Goal: Task Accomplishment & Management: Manage account settings

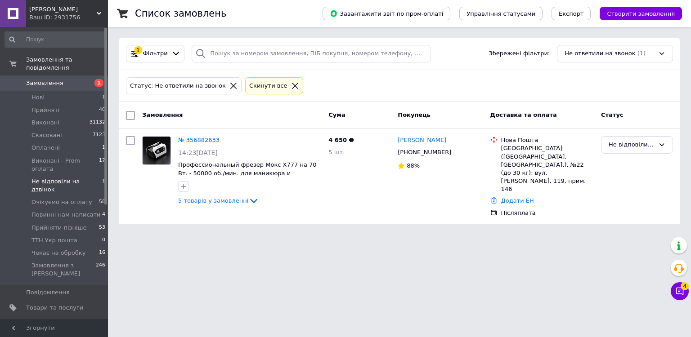
click at [72, 79] on span "Замовлення" at bounding box center [54, 83] width 57 height 8
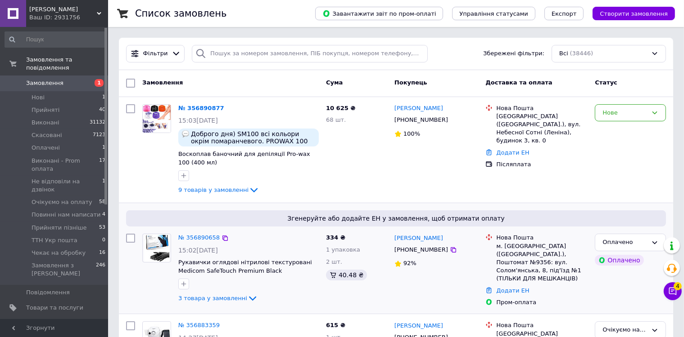
scroll to position [90, 0]
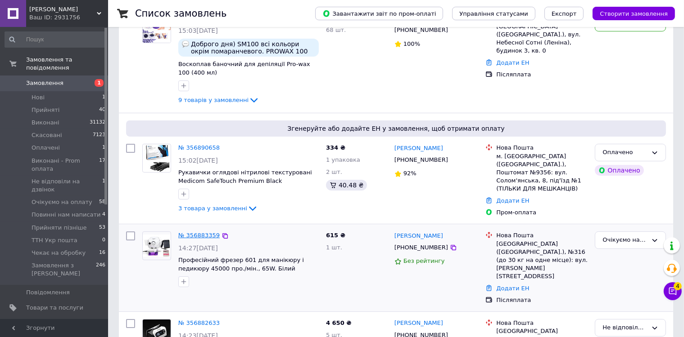
click at [193, 234] on link "№ 356883359" at bounding box center [198, 235] width 41 height 7
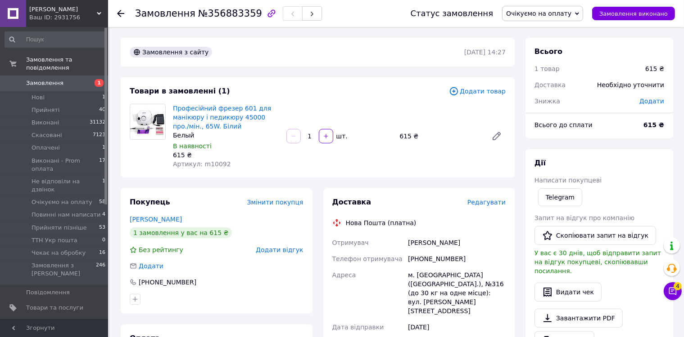
click at [562, 15] on span "Очікуємо на оплату" at bounding box center [538, 13] width 65 height 7
click at [554, 27] on li "Прийнято" at bounding box center [543, 31] width 82 height 13
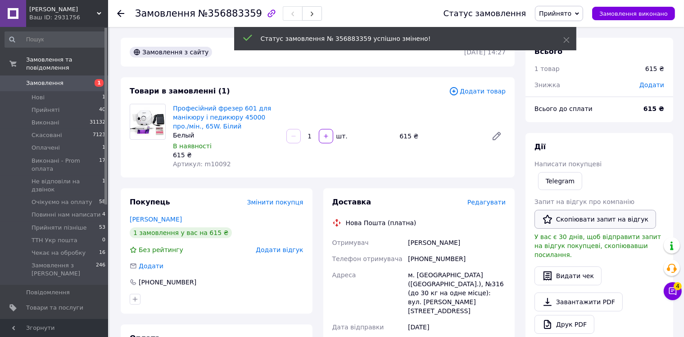
scroll to position [135, 0]
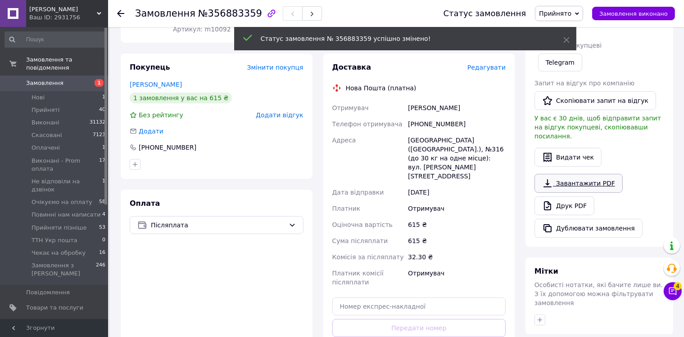
click at [571, 182] on link "Завантажити PDF" at bounding box center [578, 183] width 88 height 19
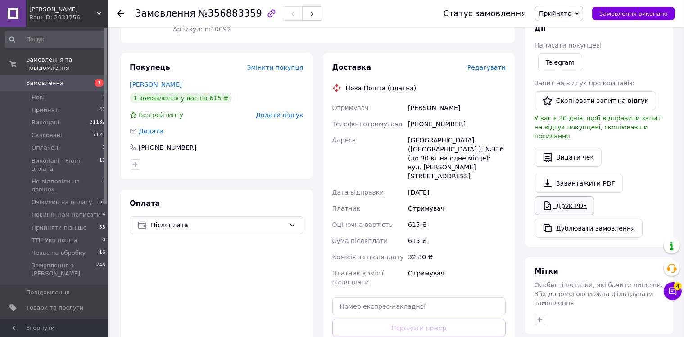
click at [570, 197] on link "Друк PDF" at bounding box center [564, 206] width 60 height 19
click at [43, 79] on span "Замовлення" at bounding box center [44, 83] width 37 height 8
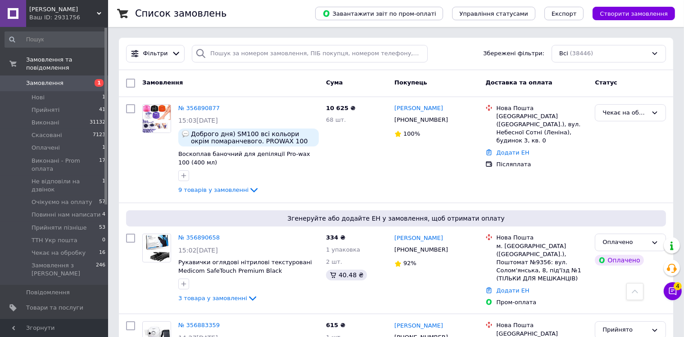
scroll to position [2532, 0]
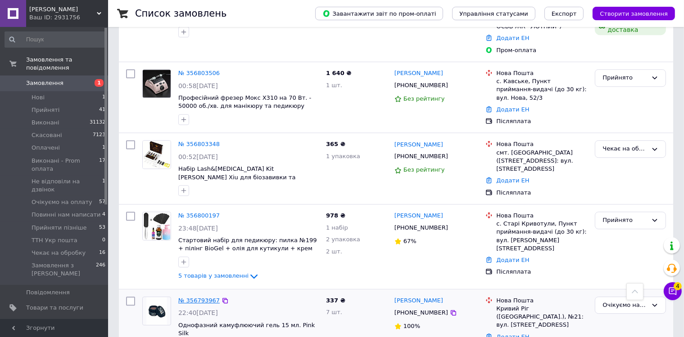
click at [193, 297] on link "№ 356793967" at bounding box center [198, 300] width 41 height 7
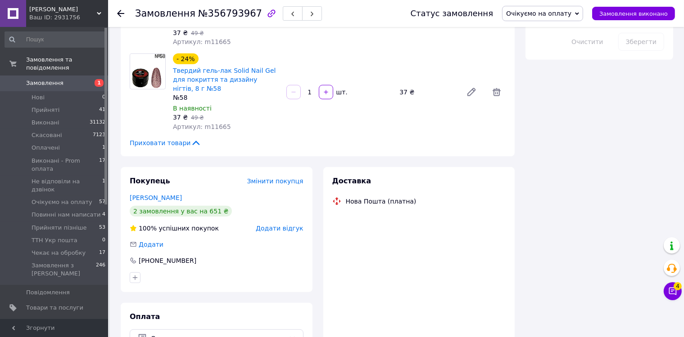
scroll to position [619, 0]
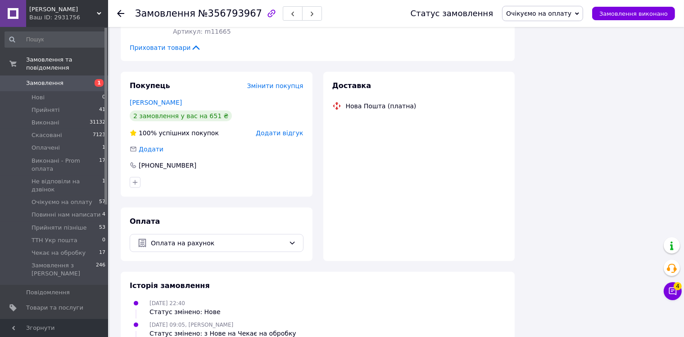
click at [539, 17] on span "Очікуємо на оплату" at bounding box center [538, 13] width 65 height 7
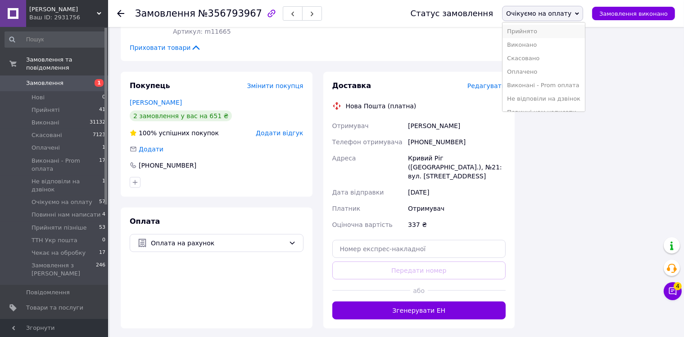
click at [539, 30] on li "Прийнято" at bounding box center [543, 31] width 82 height 13
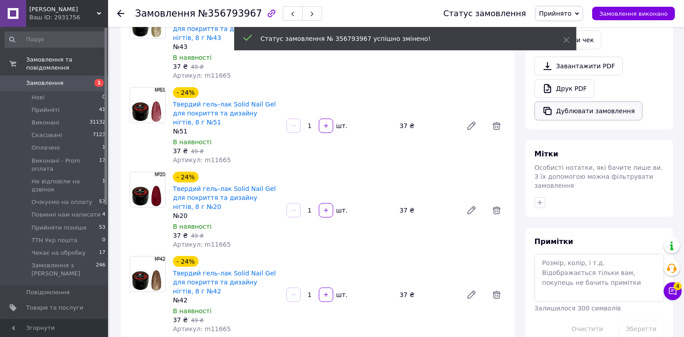
scroll to position [11, 0]
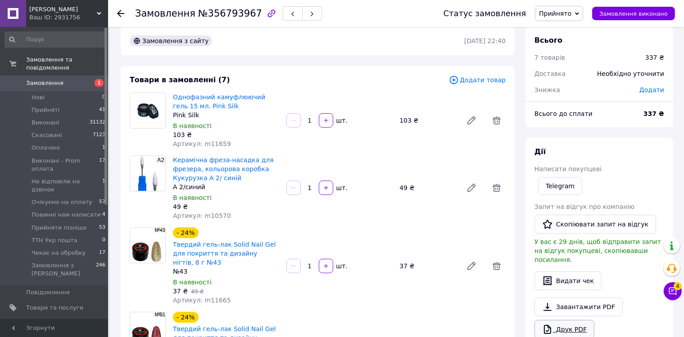
click at [558, 320] on link "Друк PDF" at bounding box center [564, 329] width 60 height 19
click at [43, 79] on span "Замовлення" at bounding box center [44, 83] width 37 height 8
